Goal: Task Accomplishment & Management: Manage account settings

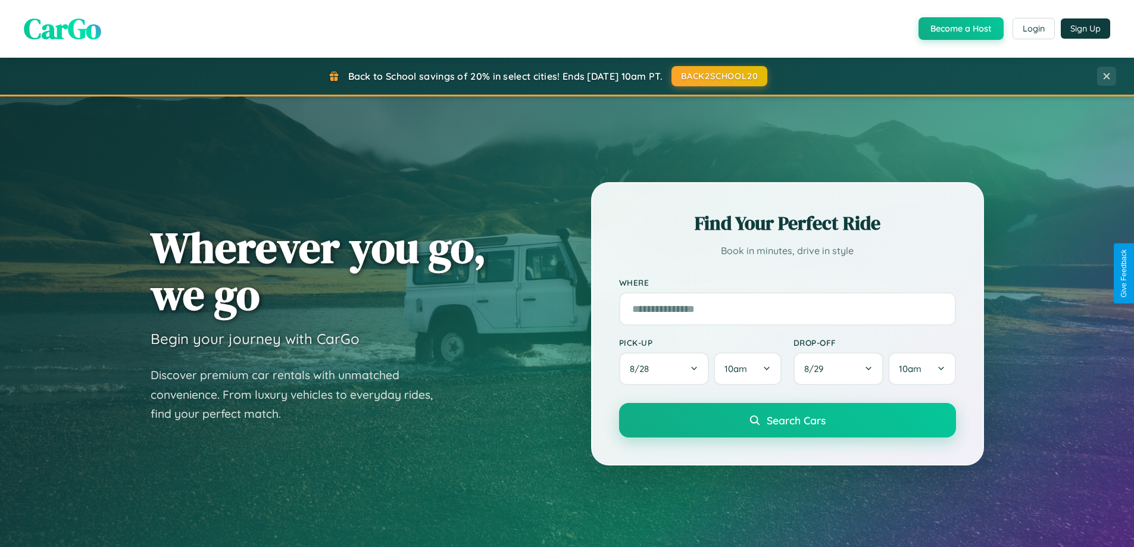
scroll to position [513, 0]
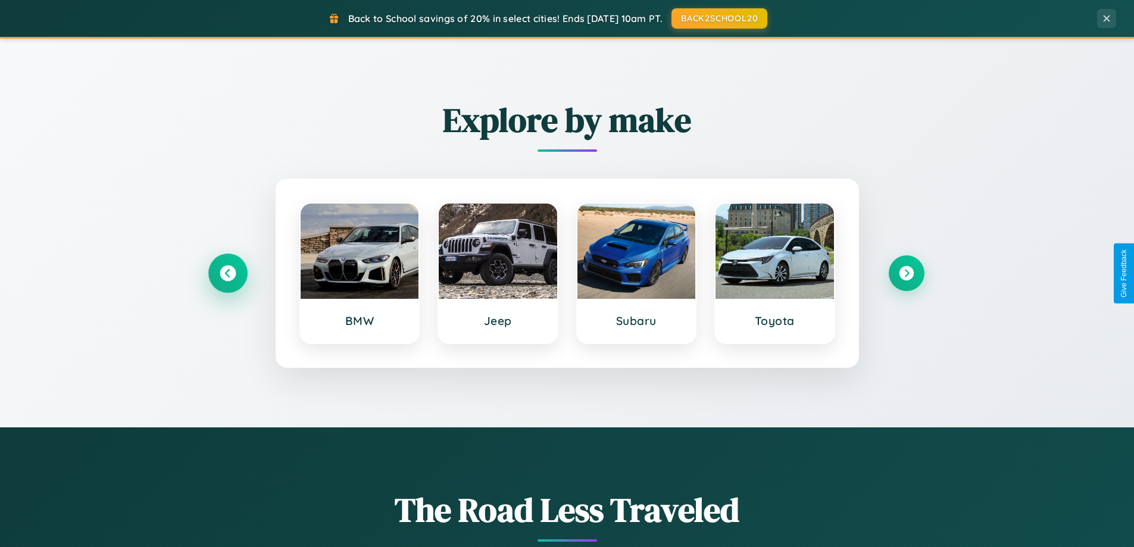
click at [227, 273] on icon at bounding box center [228, 273] width 16 height 16
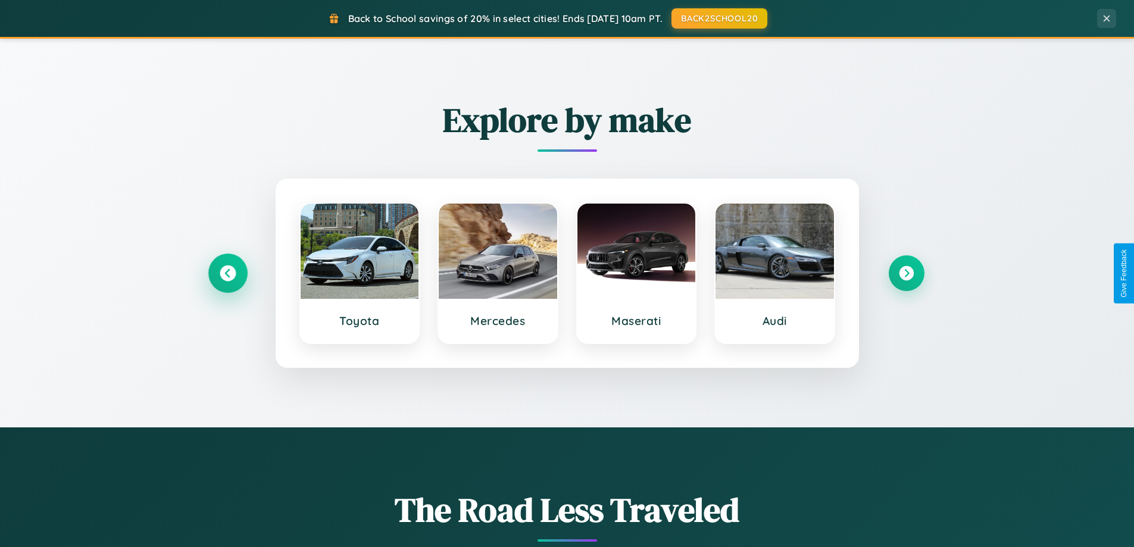
click at [227, 273] on icon at bounding box center [228, 273] width 16 height 16
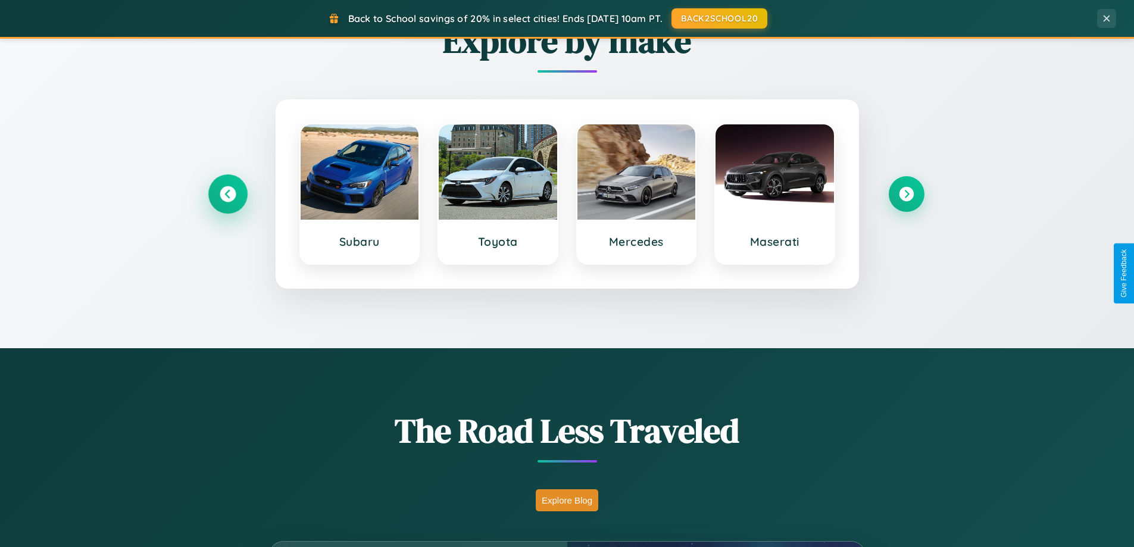
scroll to position [819, 0]
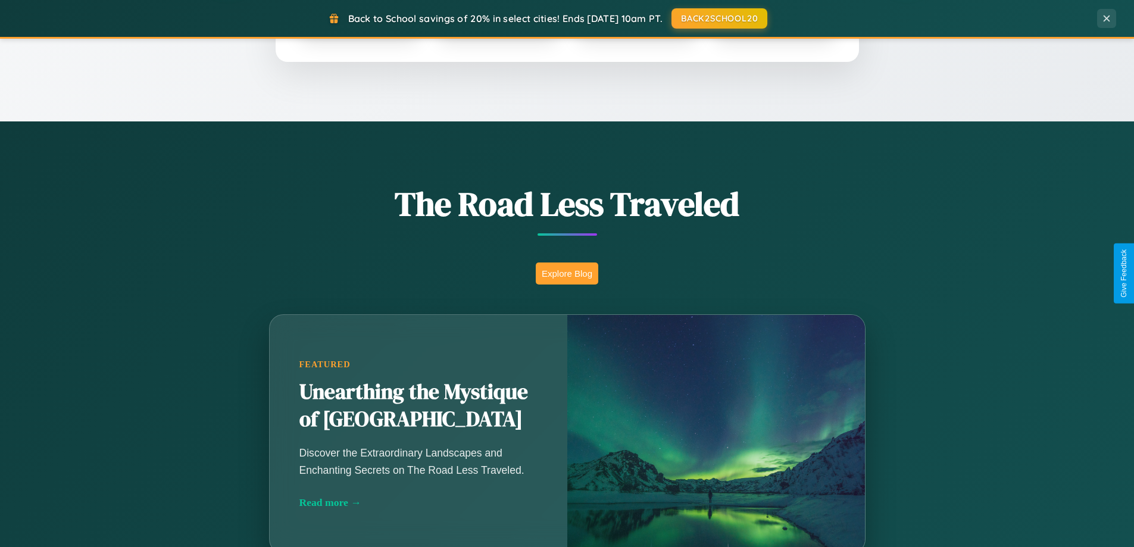
click at [566, 273] on button "Explore Blog" at bounding box center [567, 273] width 62 height 22
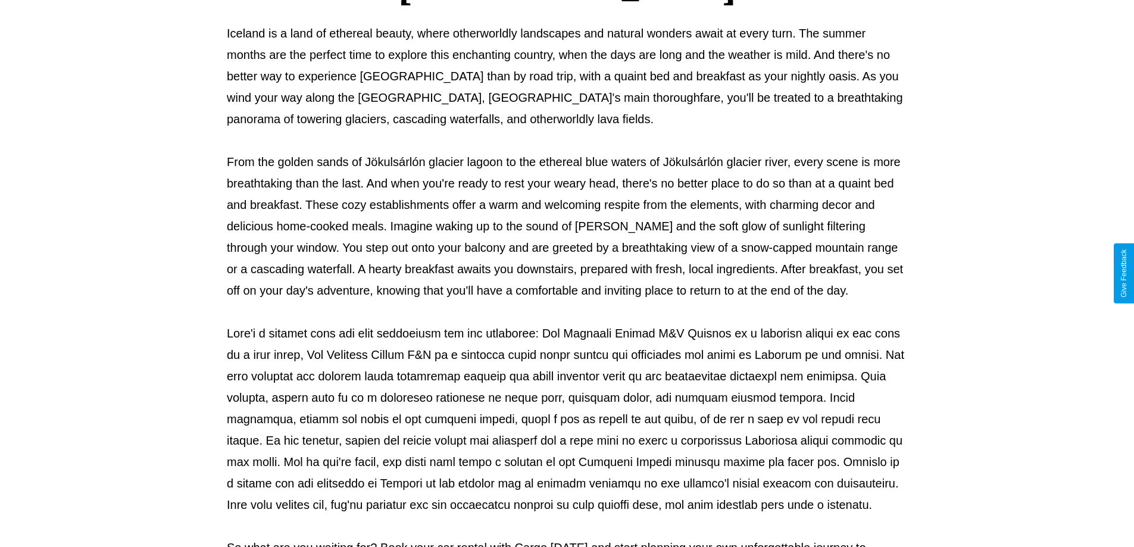
scroll to position [385, 0]
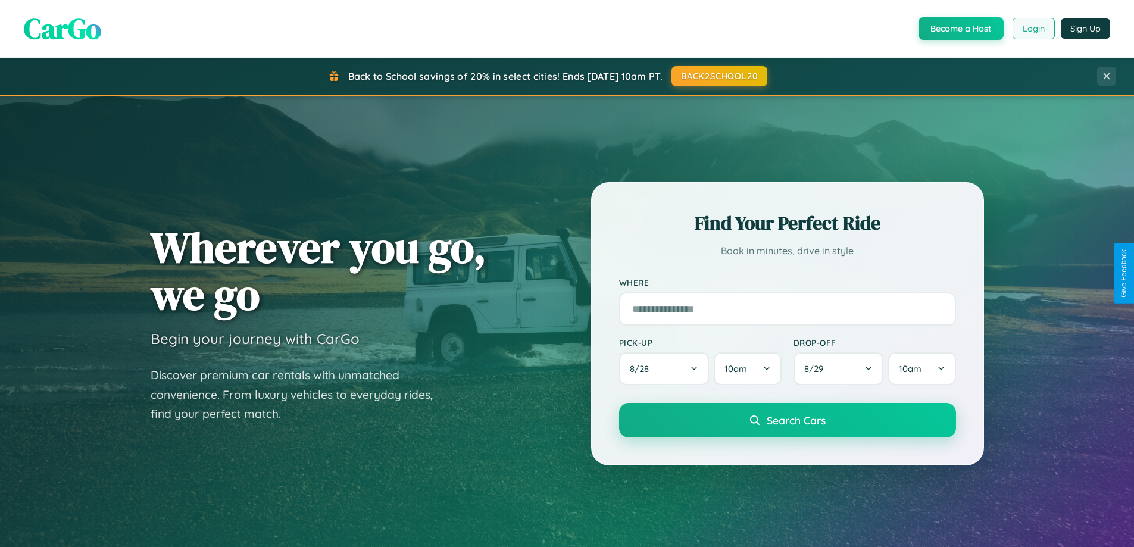
click at [1032, 29] on button "Login" at bounding box center [1033, 28] width 42 height 21
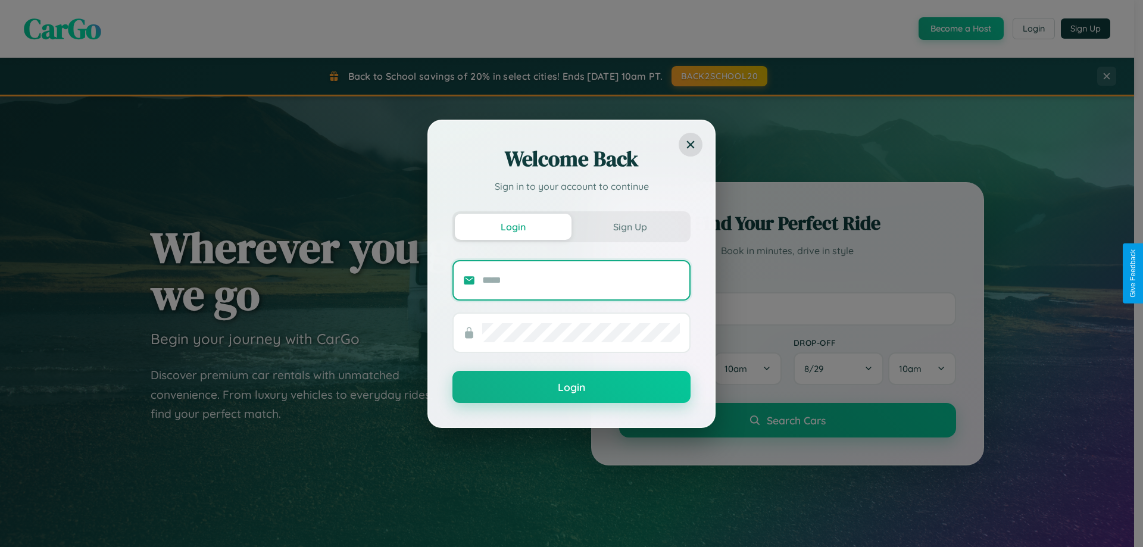
click at [581, 280] on input "text" at bounding box center [581, 280] width 198 height 19
type input "**********"
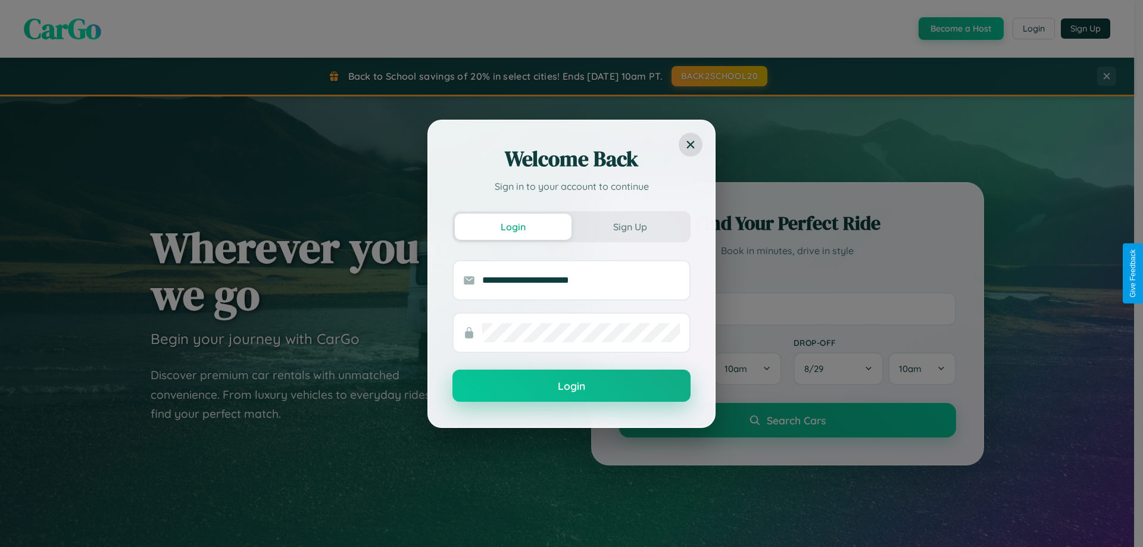
click at [571, 386] on button "Login" at bounding box center [571, 386] width 238 height 32
